Goal: Transaction & Acquisition: Obtain resource

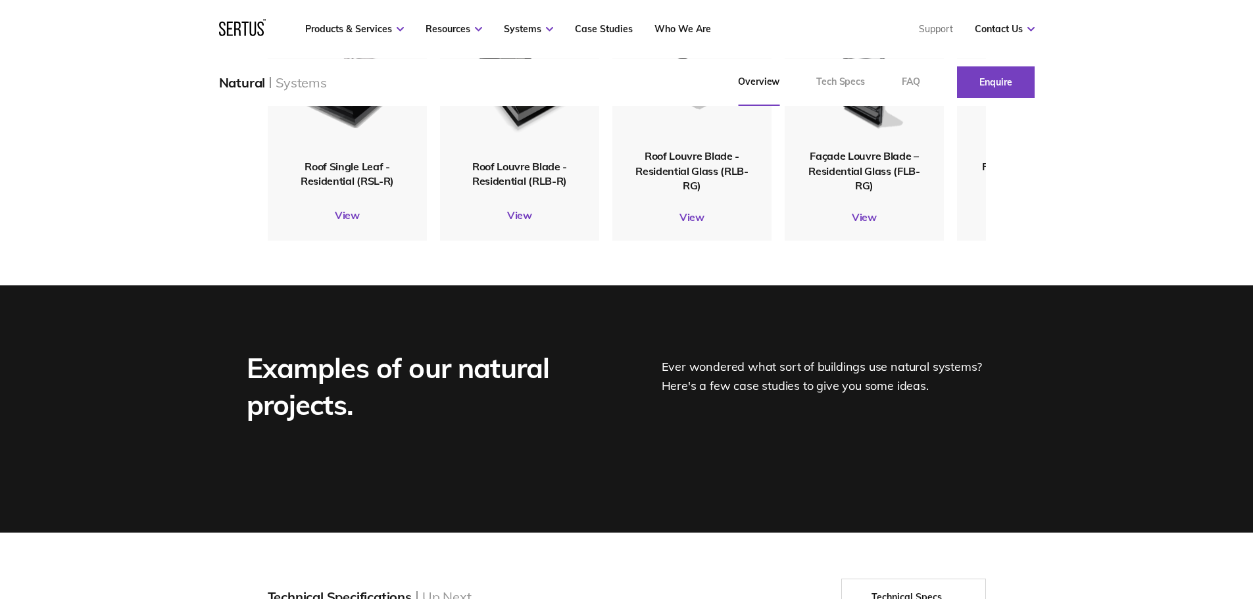
scroll to position [1644, 0]
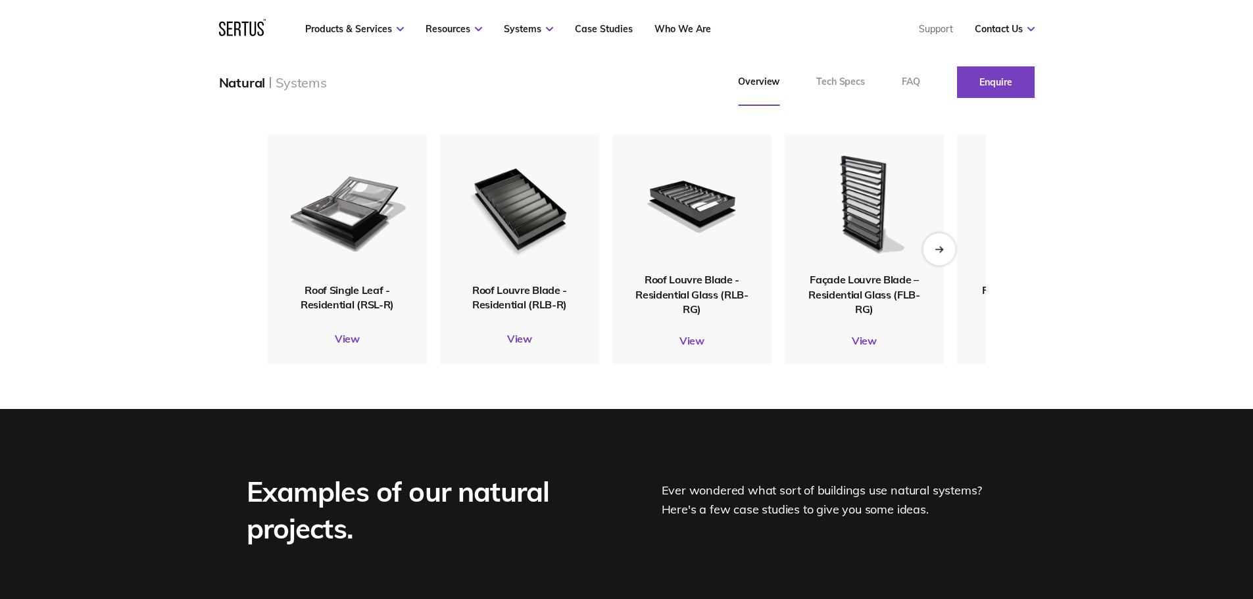
click at [939, 253] on icon "Next slide" at bounding box center [938, 248] width 9 height 7
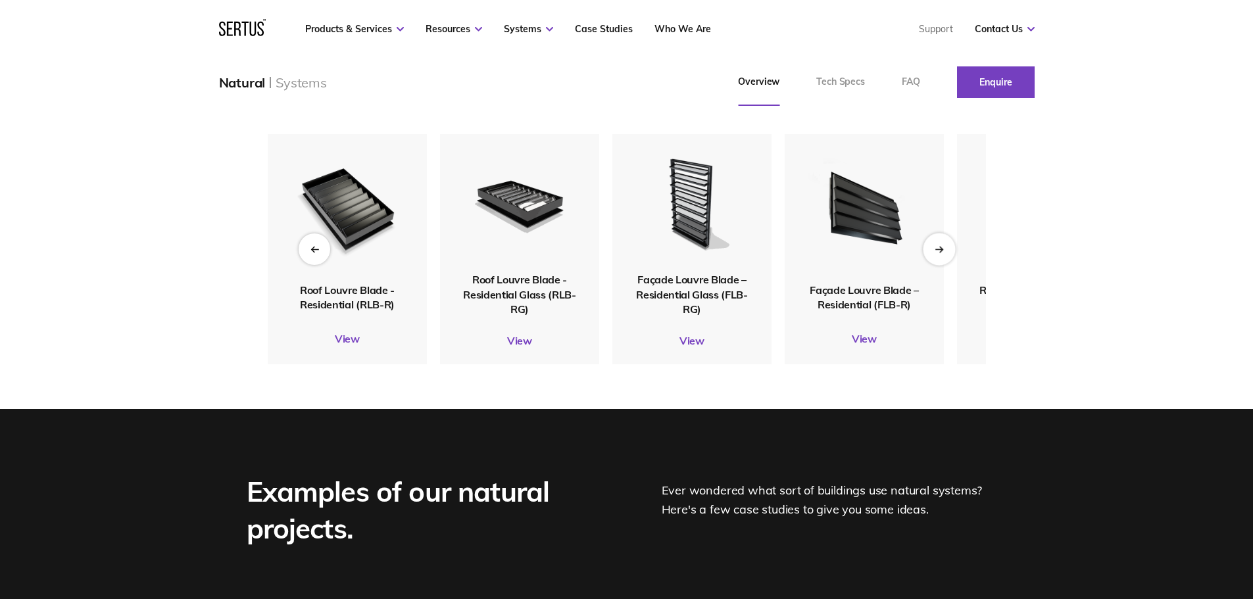
click at [939, 253] on icon "Next slide" at bounding box center [938, 248] width 9 height 7
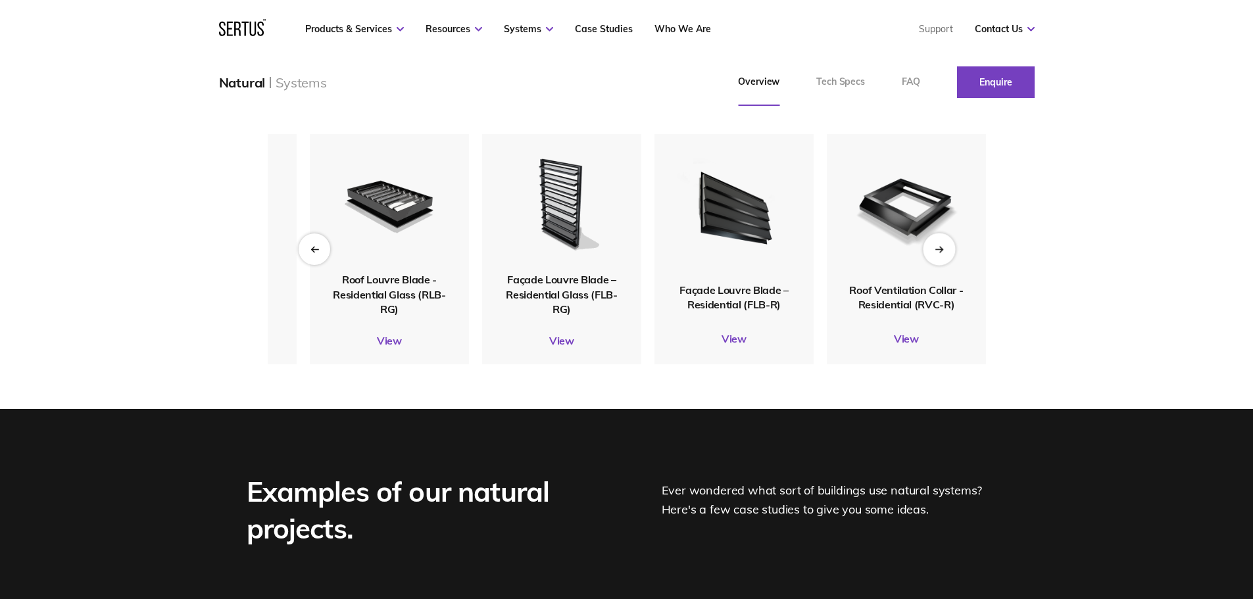
click at [939, 253] on icon "Next slide" at bounding box center [938, 248] width 9 height 7
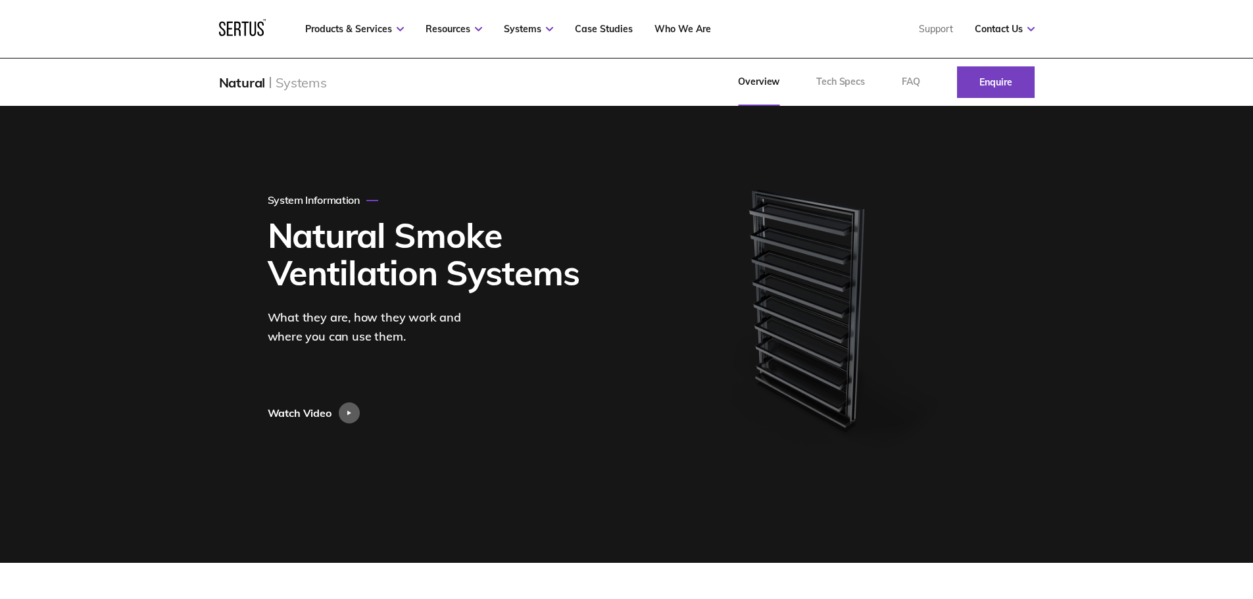
scroll to position [0, 0]
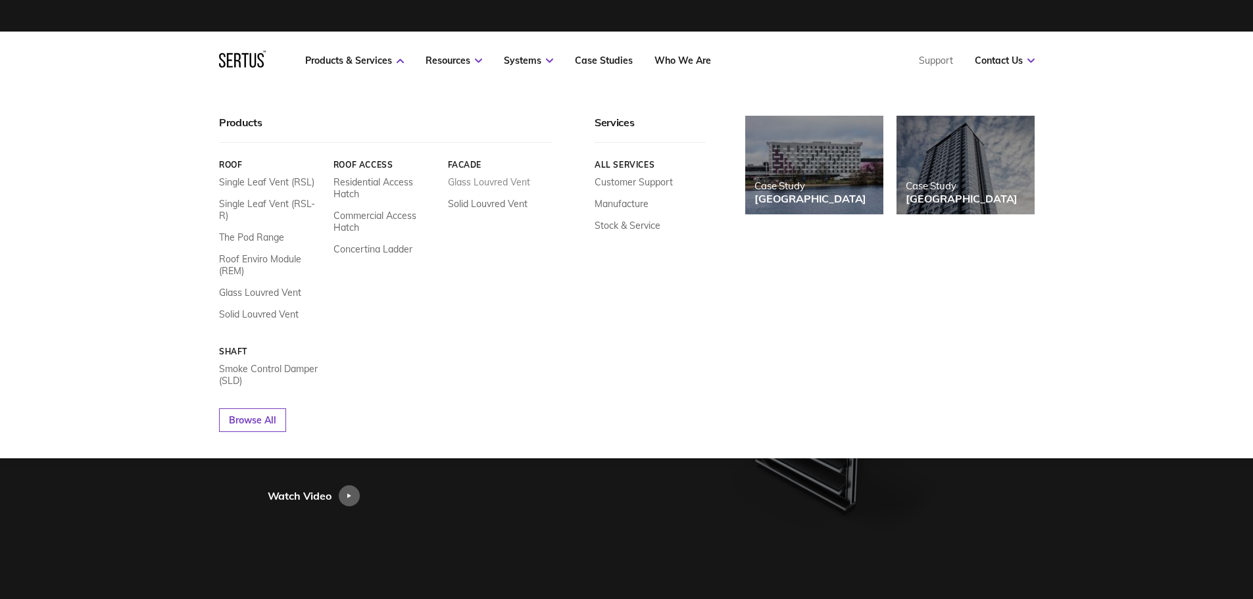
click at [509, 178] on link "Glass Louvred Vent" at bounding box center [488, 182] width 82 height 12
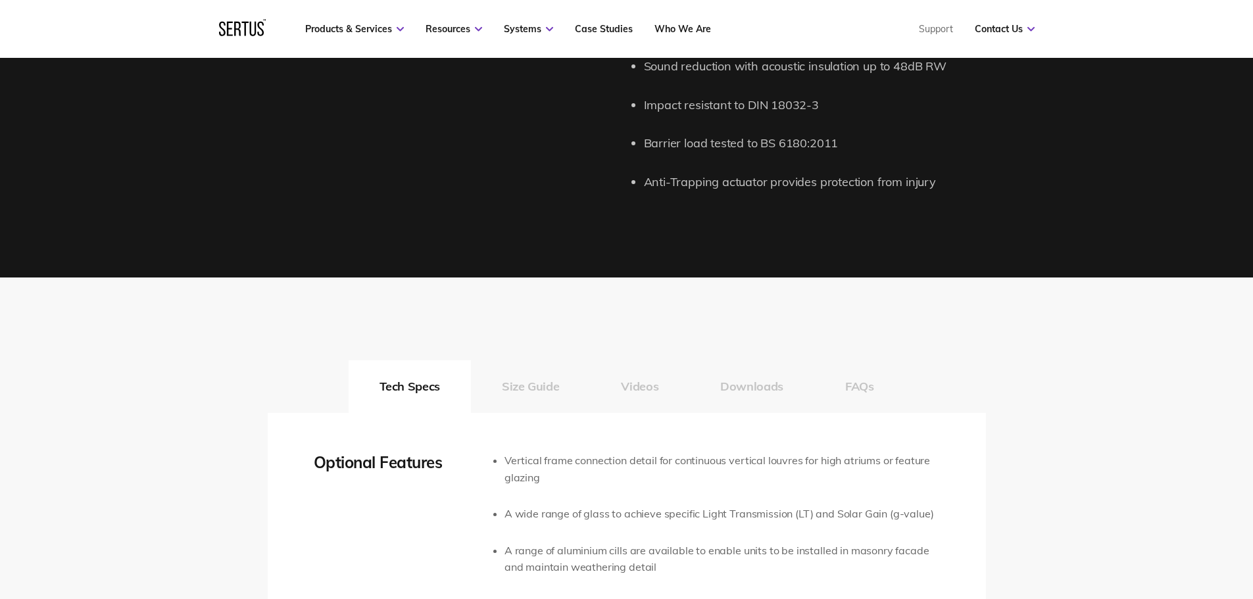
scroll to position [2039, 0]
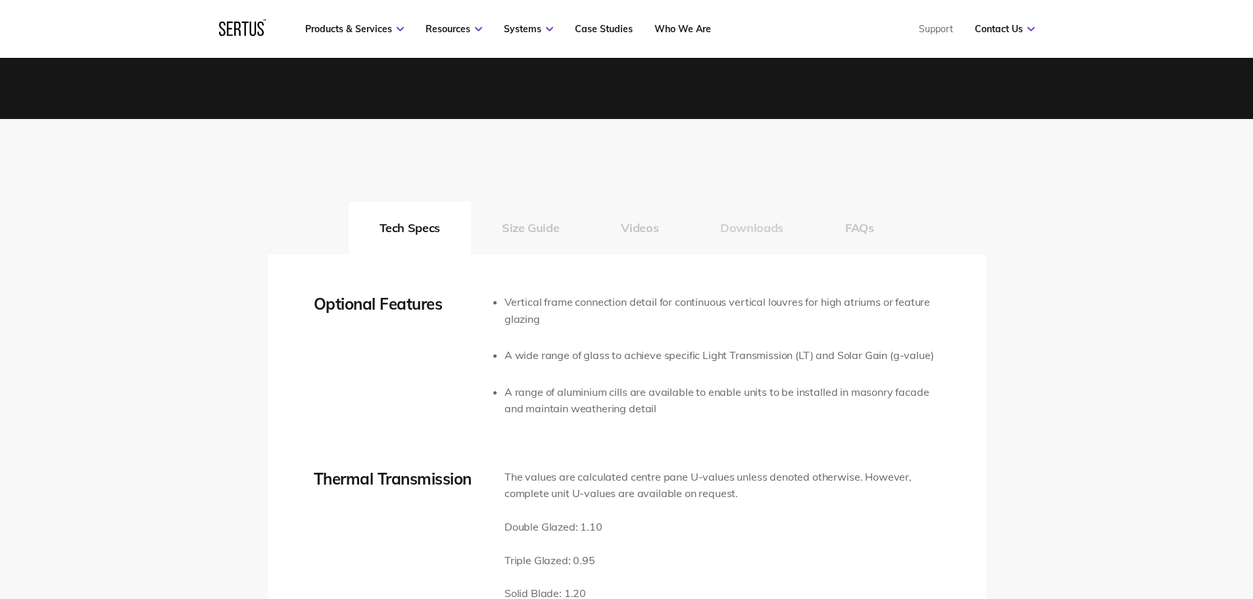
click at [744, 234] on button "Downloads" at bounding box center [751, 228] width 125 height 53
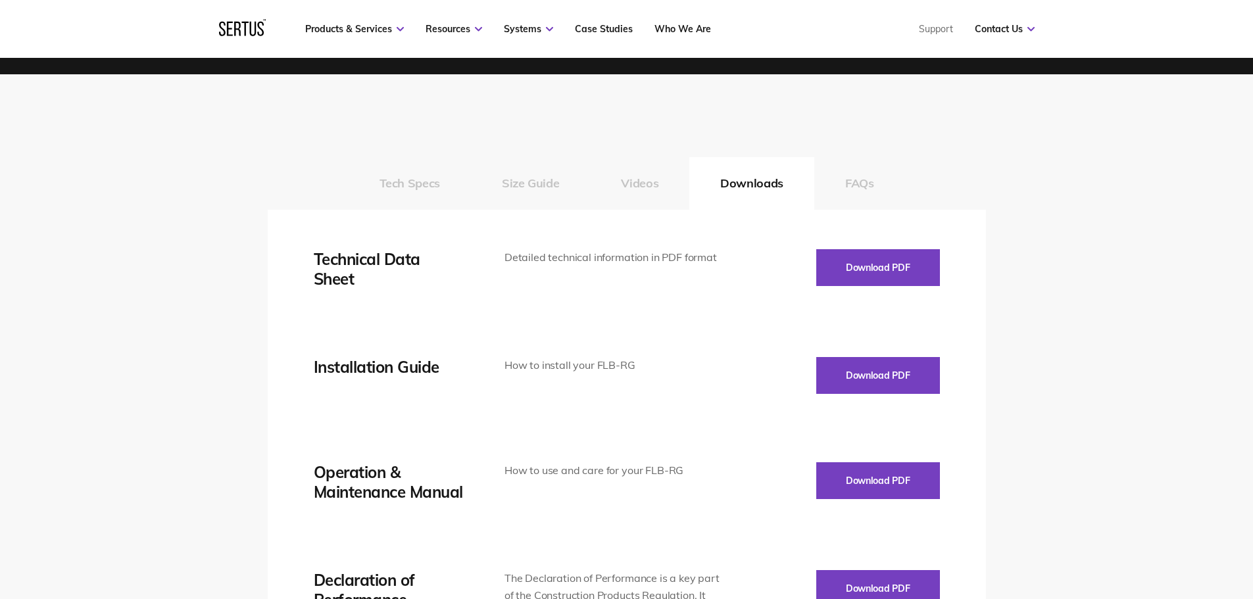
scroll to position [2104, 0]
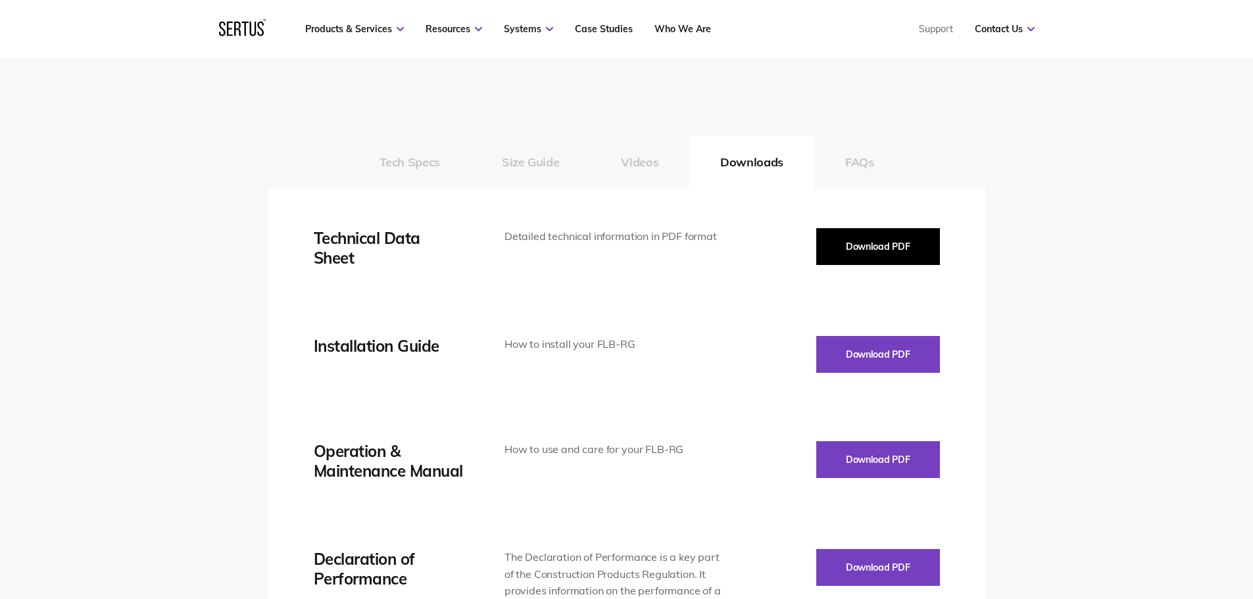
click at [869, 251] on button "Download PDF" at bounding box center [878, 246] width 124 height 37
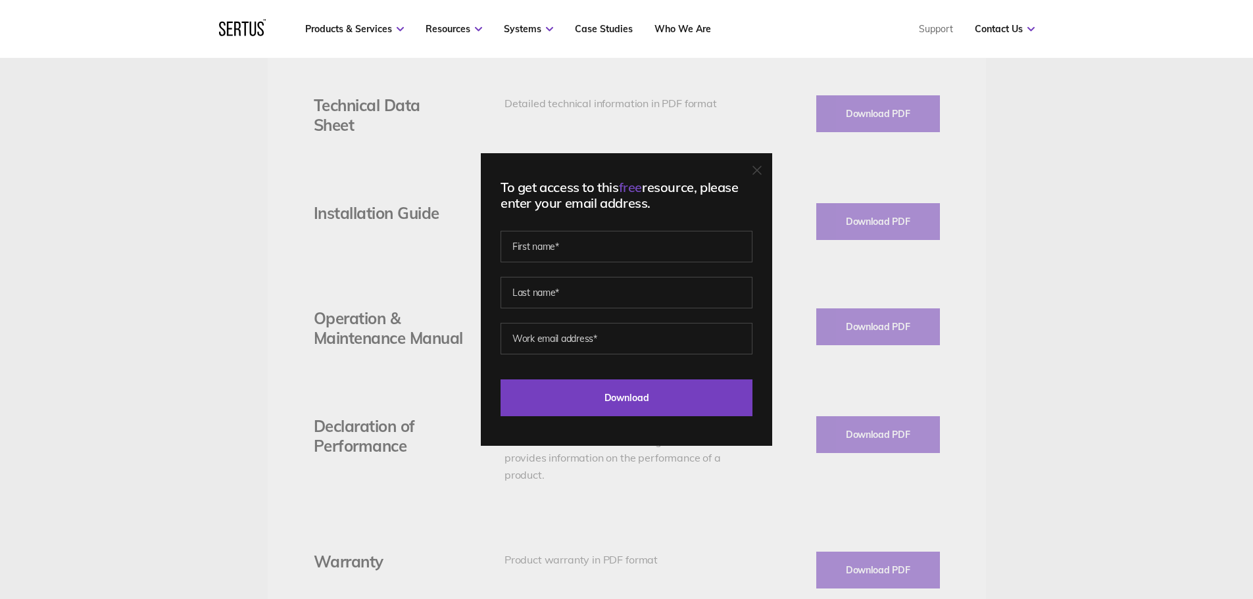
scroll to position [2302, 0]
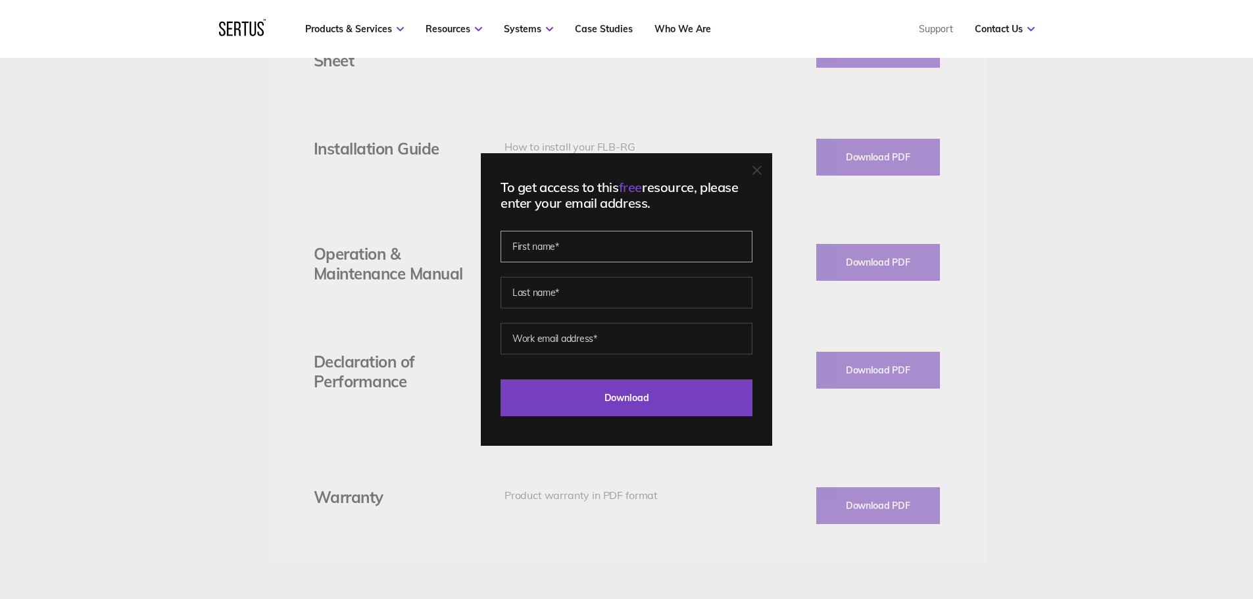
click at [591, 239] on input "text" at bounding box center [626, 247] width 252 height 32
type input "[PERSON_NAME]"
click at [548, 283] on input "text" at bounding box center [626, 293] width 252 height 32
type input "[PERSON_NAME]"
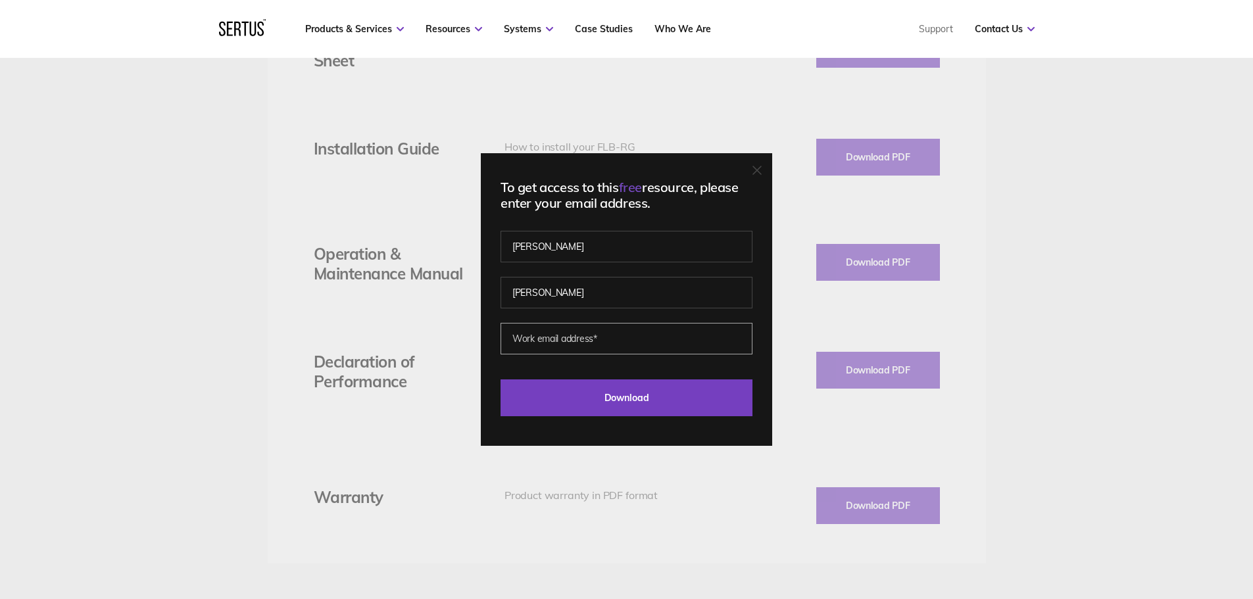
click at [561, 347] on input "email" at bounding box center [626, 339] width 252 height 32
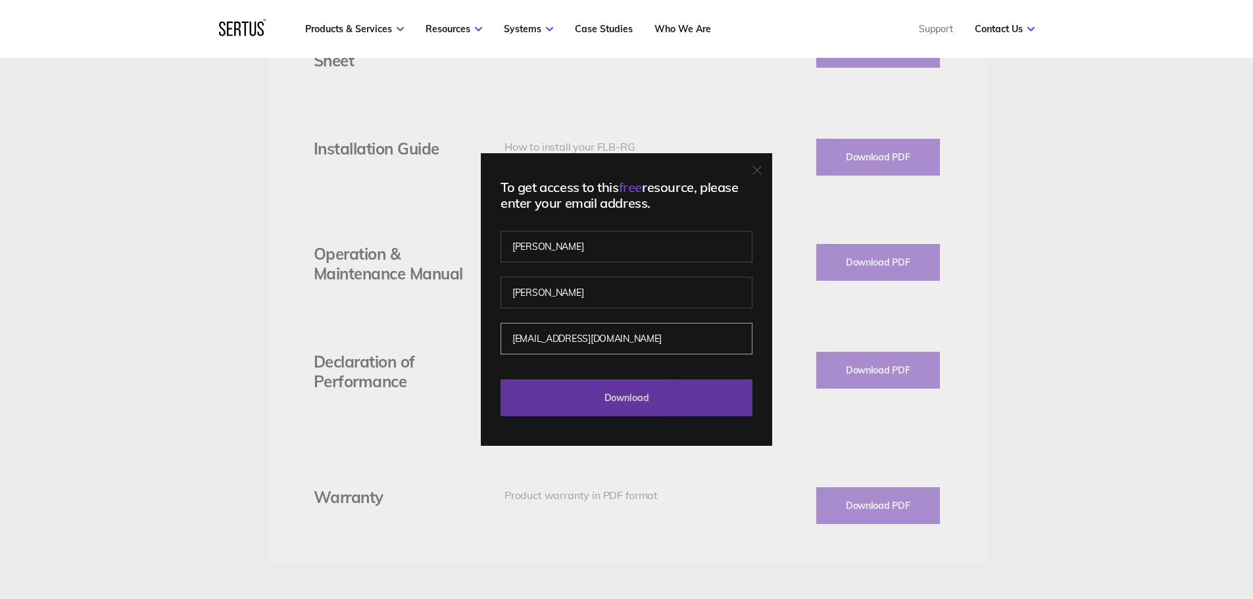
type input "[EMAIL_ADDRESS][DOMAIN_NAME]"
click at [661, 400] on input "Download" at bounding box center [626, 397] width 252 height 37
